Goal: Transaction & Acquisition: Purchase product/service

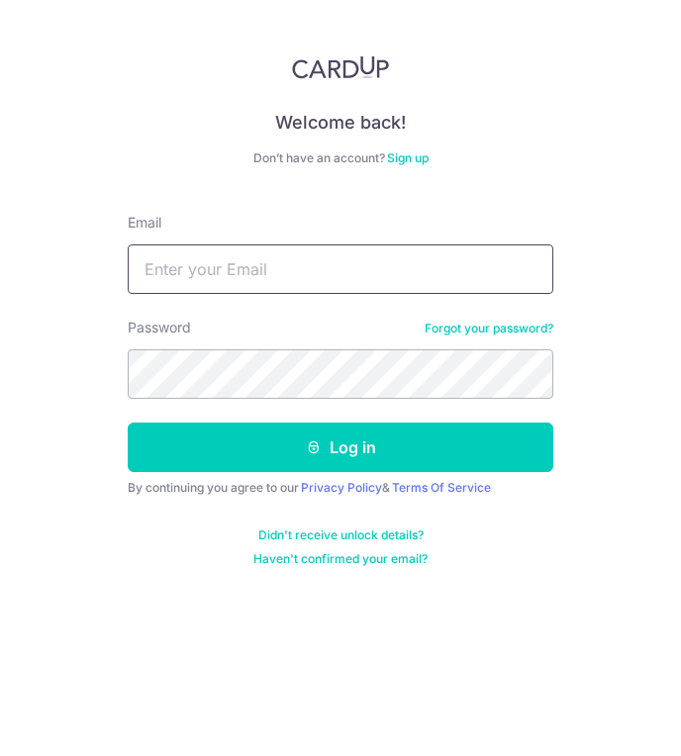
type input "[EMAIL_ADDRESS][DOMAIN_NAME]"
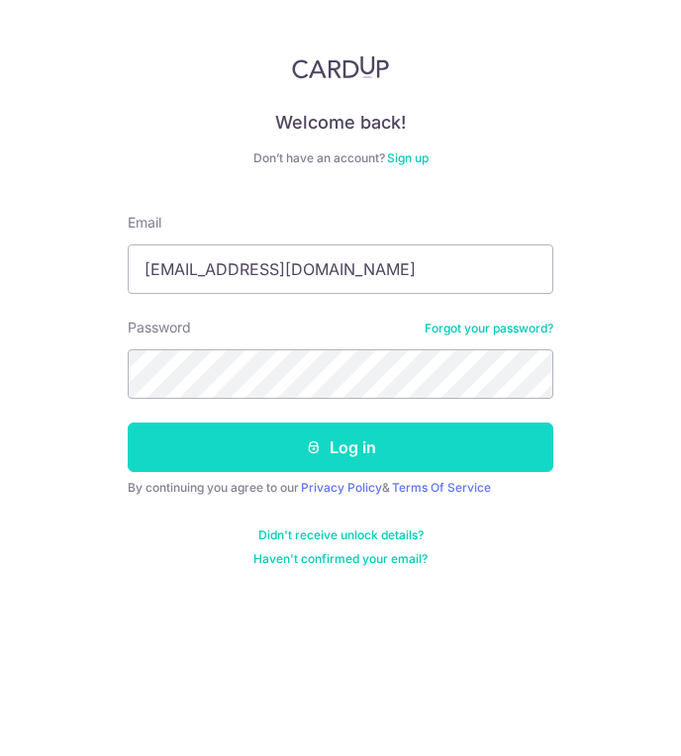
click at [229, 440] on button "Log in" at bounding box center [340, 446] width 425 height 49
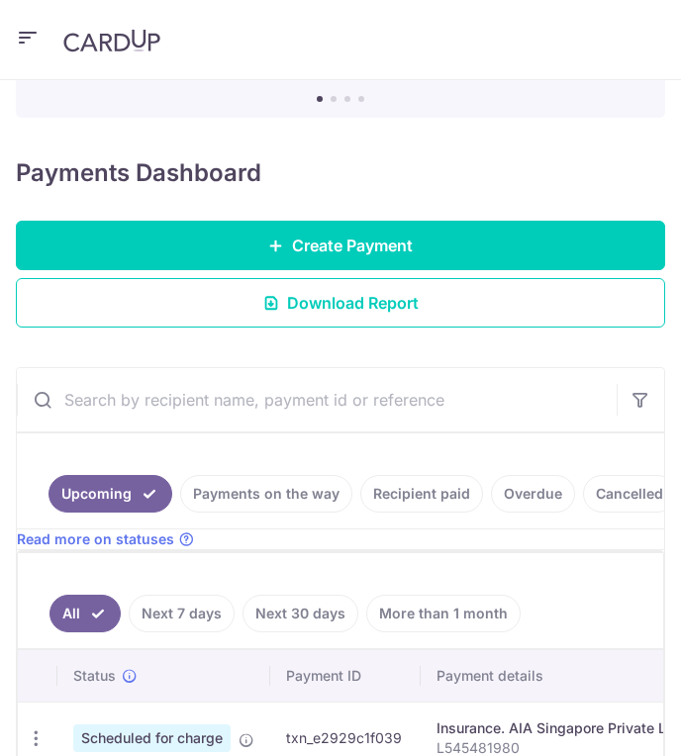
scroll to position [205, 0]
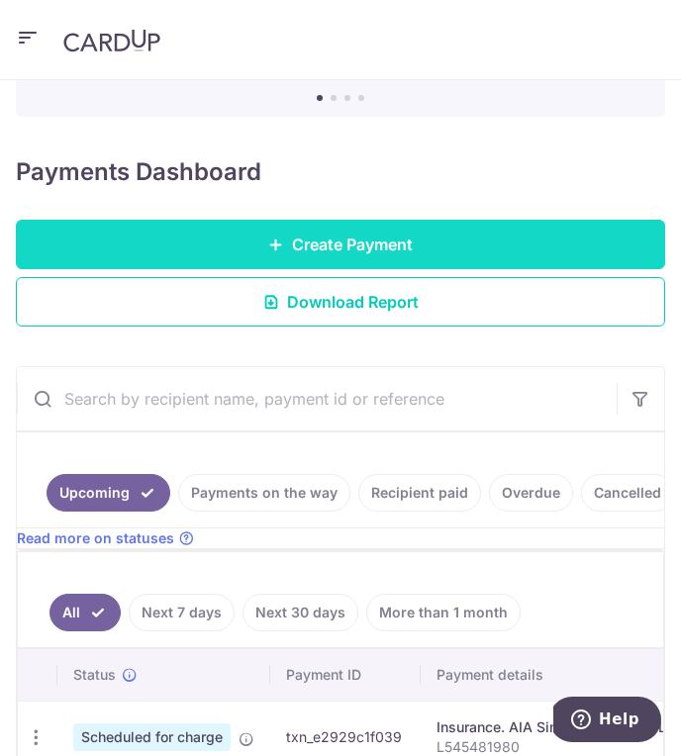
click at [284, 228] on link "Create Payment" at bounding box center [340, 244] width 649 height 49
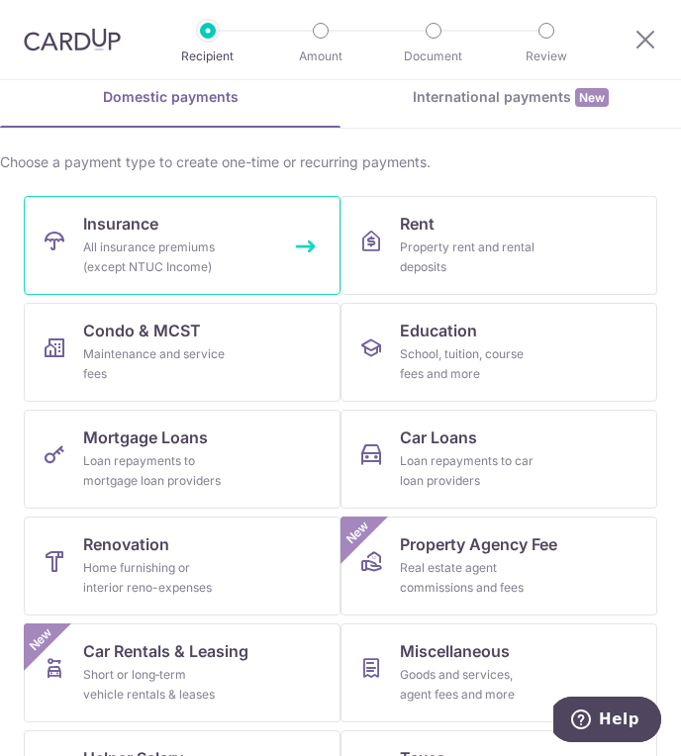
scroll to position [104, 0]
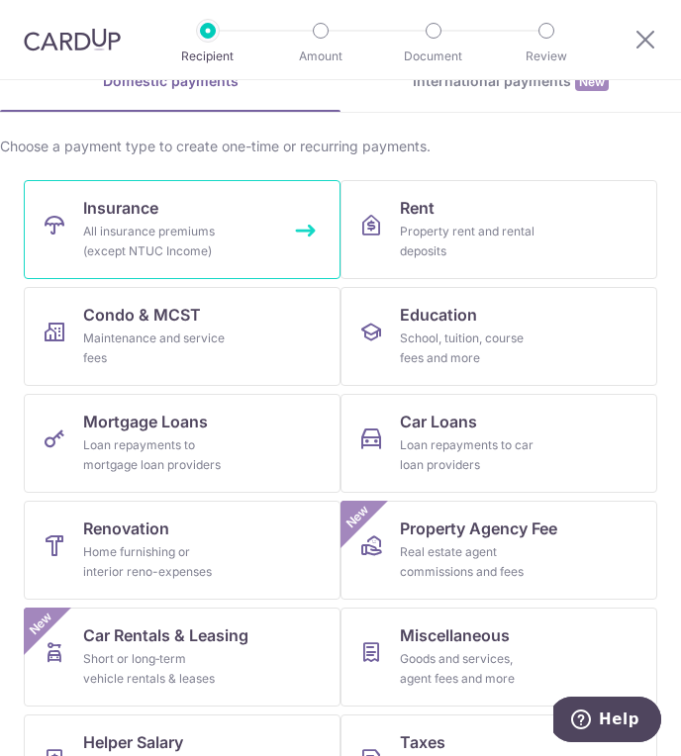
click at [228, 217] on link "Insurance All insurance premiums (except NTUC Income)" at bounding box center [182, 229] width 317 height 99
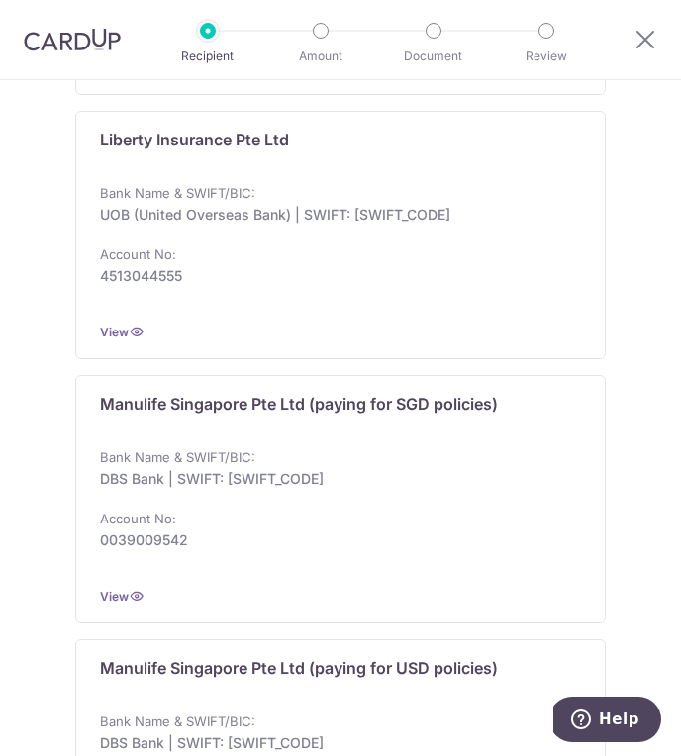
scroll to position [2413, 0]
